Goal: Use online tool/utility: Utilize a website feature to perform a specific function

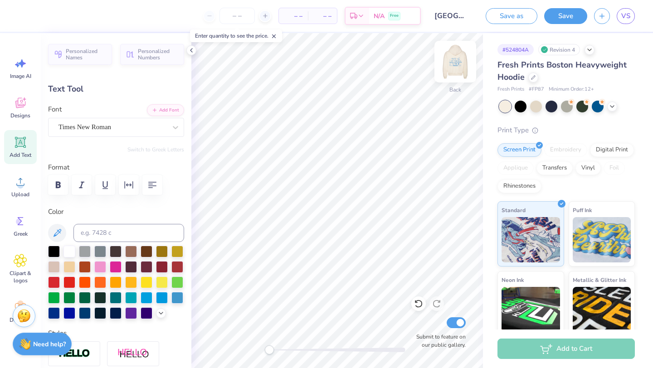
click at [386, 59] on img at bounding box center [455, 62] width 36 height 36
type input "2.20"
type input "0.62"
type input "11.87"
click at [19, 150] on div "Add Text" at bounding box center [20, 147] width 33 height 34
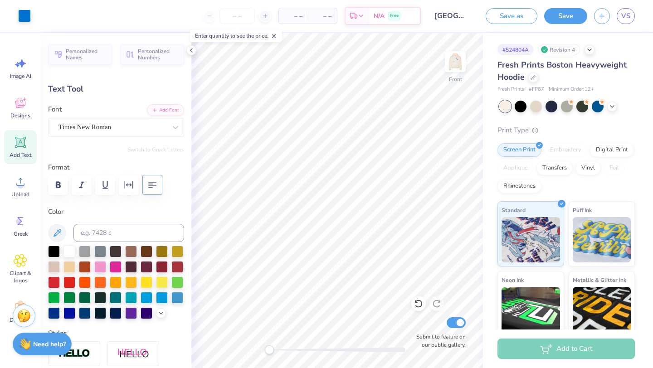
type input "7.22"
type input "2.09"
type input "13.71"
type textarea "with love, pi beta phi"
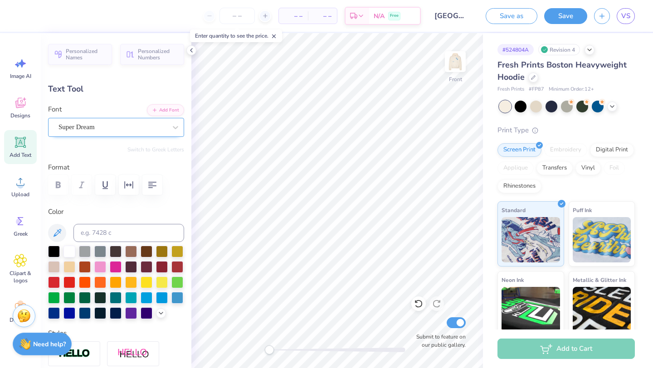
click at [140, 127] on div "Super Dream" at bounding box center [113, 127] width 110 height 14
click at [102, 201] on span "Times New Roman" at bounding box center [84, 203] width 49 height 10
type input "times new"
click at [161, 311] on icon at bounding box center [160, 312] width 7 height 7
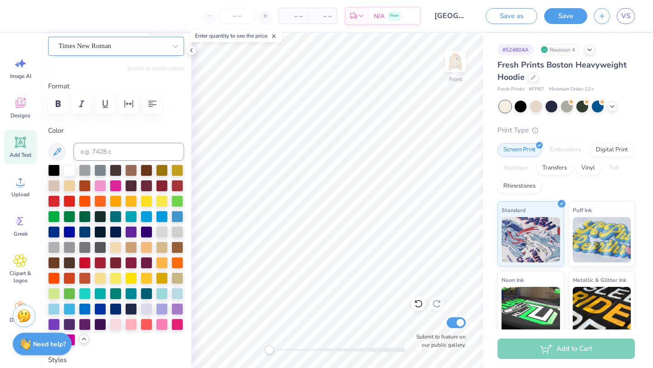
scroll to position [82, 0]
click at [86, 309] on div at bounding box center [85, 308] width 12 height 12
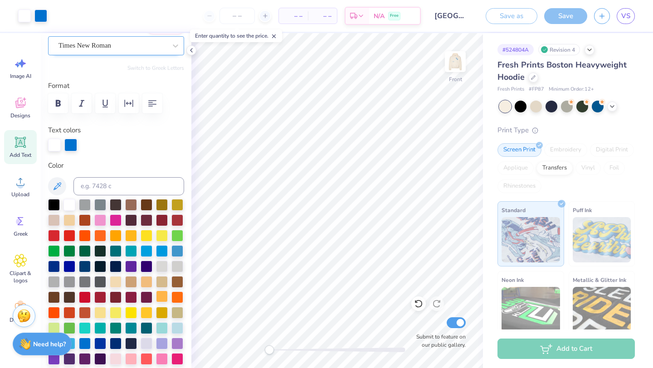
type input "18.39"
type input "2.03"
type input "17.68"
type textarea "with love, pi beta phi"
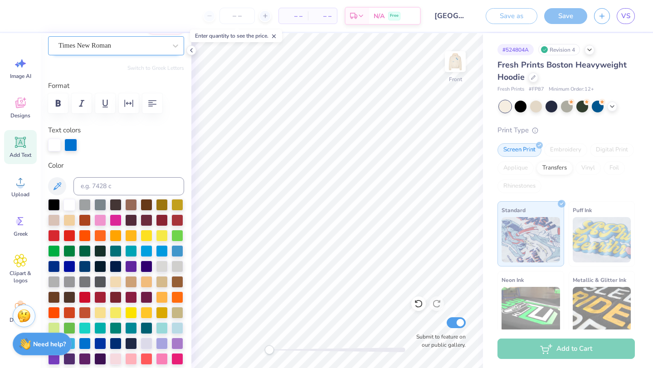
click at [386, 246] on div "# 524804A Revision 4 Fresh Prints Boston Heavyweight Hoodie Fresh Prints # FP87…" at bounding box center [568, 219] width 170 height 373
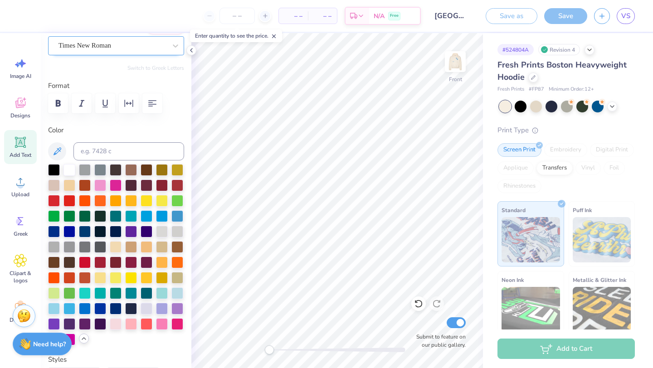
type input "10.24"
type input "1.13"
type input "18.58"
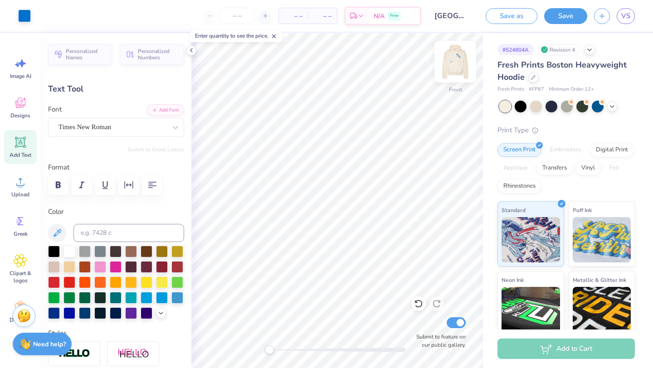
click at [386, 67] on img at bounding box center [455, 62] width 36 height 36
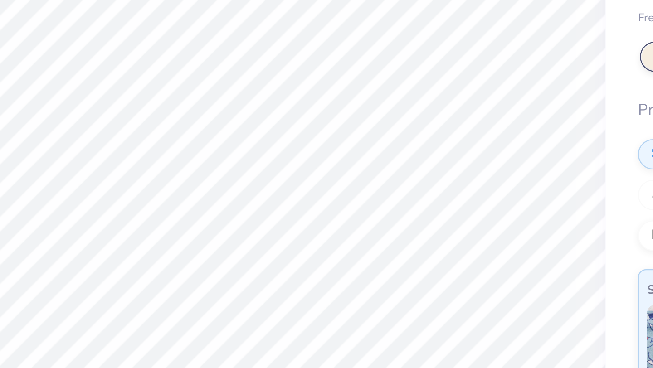
type input "0.12"
type input "5.83"
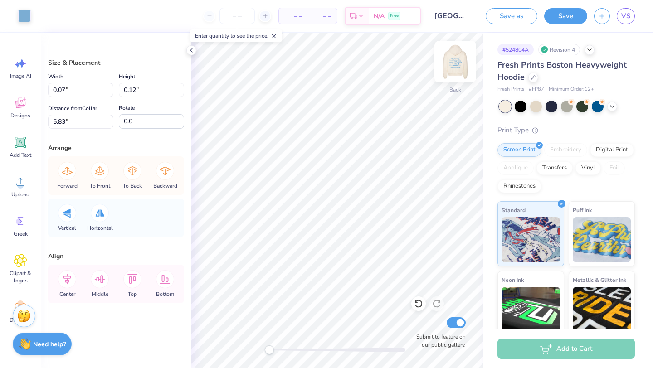
click at [386, 56] on img at bounding box center [455, 62] width 36 height 36
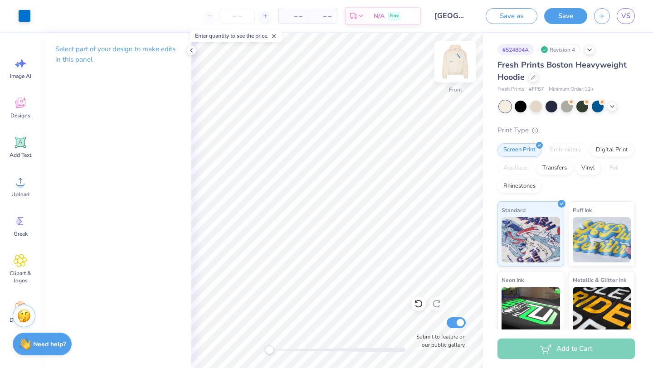
click at [386, 63] on img at bounding box center [455, 62] width 36 height 36
click at [191, 51] on polyline at bounding box center [191, 51] width 2 height 4
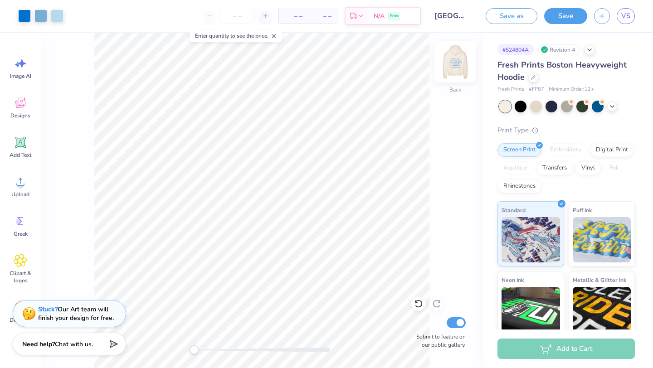
click at [386, 64] on img at bounding box center [455, 62] width 36 height 36
click at [386, 61] on img at bounding box center [455, 62] width 36 height 36
click at [386, 60] on img at bounding box center [455, 62] width 36 height 36
click at [386, 61] on img at bounding box center [455, 62] width 36 height 36
